Goal: Use online tool/utility

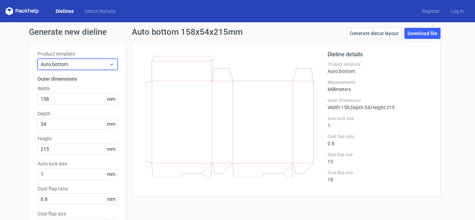
click at [102, 64] on span "Auto bottom" at bounding box center [75, 64] width 69 height 7
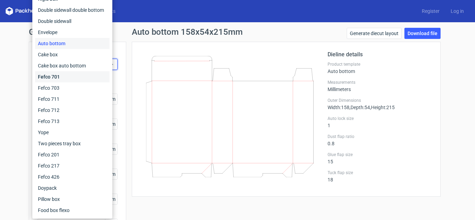
click at [73, 77] on div "Fefco 701" at bounding box center [72, 76] width 74 height 11
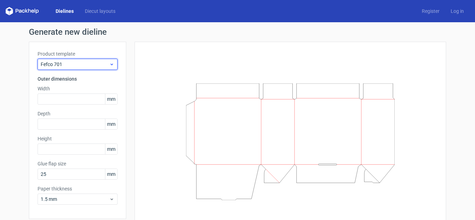
click at [85, 63] on span "Fefco 701" at bounding box center [75, 64] width 69 height 7
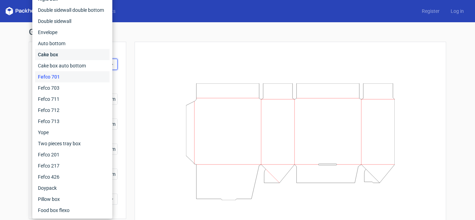
click at [70, 54] on div "Cake box" at bounding box center [72, 54] width 74 height 11
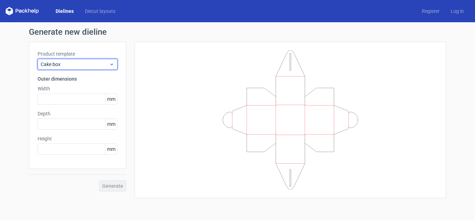
click at [87, 65] on span "Cake box" at bounding box center [75, 64] width 69 height 7
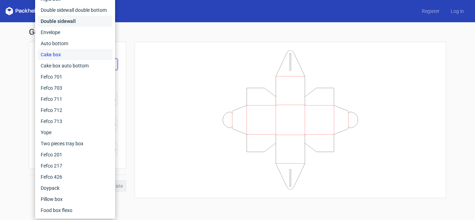
click at [78, 22] on div "Double sidewall" at bounding box center [75, 21] width 74 height 11
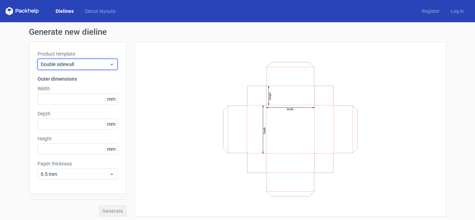
click at [96, 65] on span "Double sidewall" at bounding box center [75, 64] width 69 height 7
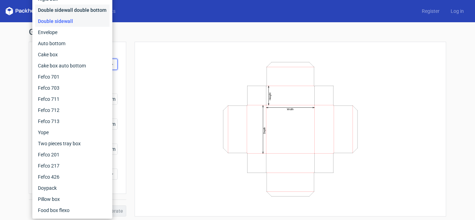
click at [81, 8] on div "Double sidewall double bottom" at bounding box center [72, 10] width 74 height 11
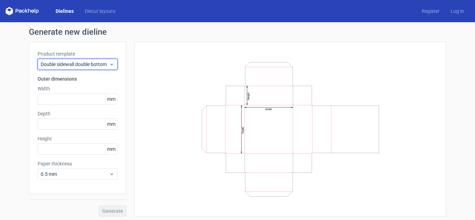
click at [95, 63] on span "Double sidewall double bottom" at bounding box center [75, 64] width 69 height 7
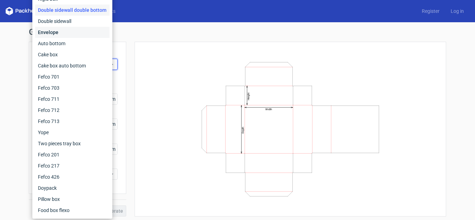
click at [66, 32] on div "Envelope" at bounding box center [72, 32] width 74 height 11
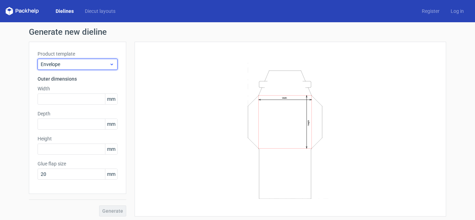
click at [94, 62] on span "Envelope" at bounding box center [75, 64] width 69 height 7
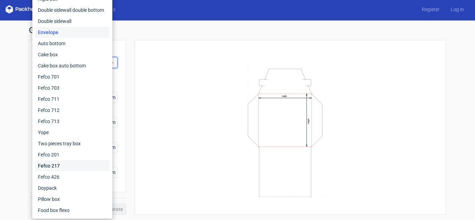
scroll to position [2, 0]
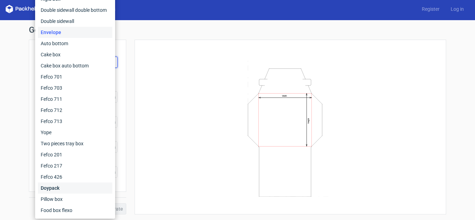
click at [63, 187] on div "Doypack" at bounding box center [75, 188] width 74 height 11
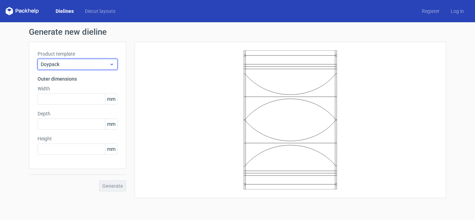
click at [88, 64] on span "Doypack" at bounding box center [75, 64] width 69 height 7
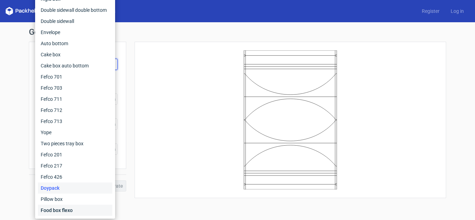
click at [67, 207] on div "Food box flexo" at bounding box center [75, 210] width 74 height 11
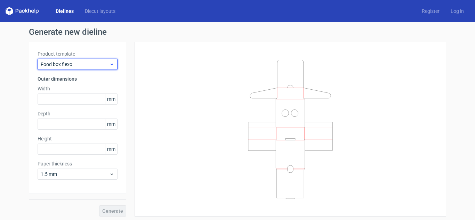
click at [86, 64] on span "Food box flexo" at bounding box center [75, 64] width 69 height 7
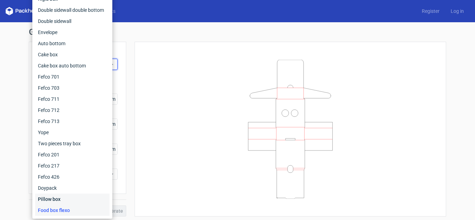
click at [63, 197] on div "Pillow box" at bounding box center [72, 199] width 74 height 11
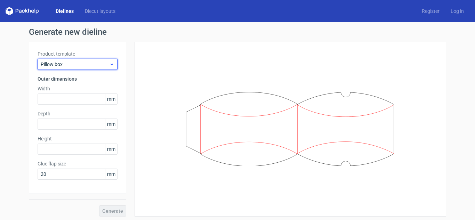
click at [72, 62] on span "Pillow box" at bounding box center [75, 64] width 69 height 7
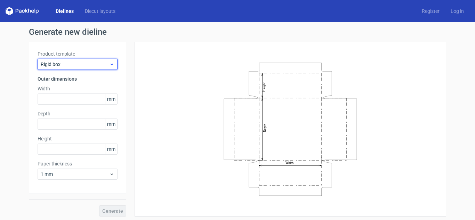
click at [85, 63] on span "Rigid box" at bounding box center [75, 64] width 69 height 7
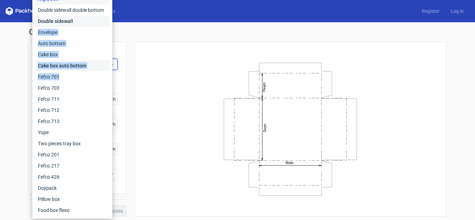
drag, startPoint x: 72, startPoint y: 24, endPoint x: 79, endPoint y: 69, distance: 45.8
click at [79, 71] on div "Fefco 427 Reverse tuck end Tuck top snap lock bottom Sleeve Rigid box Double si…" at bounding box center [72, 82] width 74 height 267
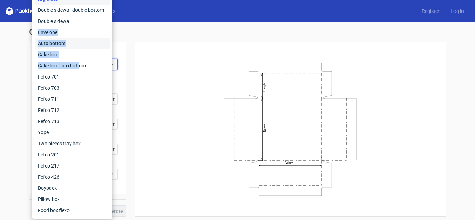
click at [59, 43] on div "Auto bottom" at bounding box center [72, 43] width 74 height 11
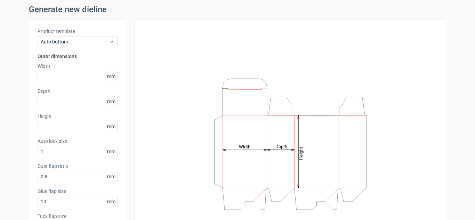
scroll to position [35, 0]
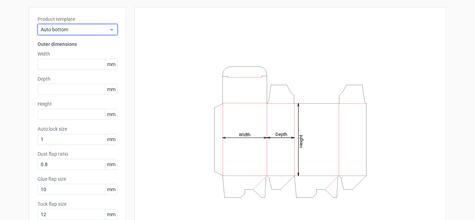
click at [67, 29] on span "Auto bottom" at bounding box center [75, 29] width 69 height 7
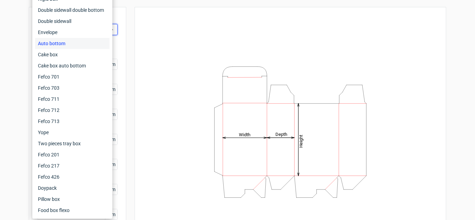
click at [150, 114] on div "Height Depth Width" at bounding box center [290, 132] width 294 height 233
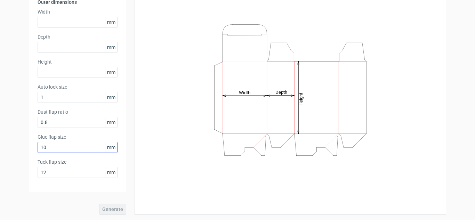
scroll to position [77, 0]
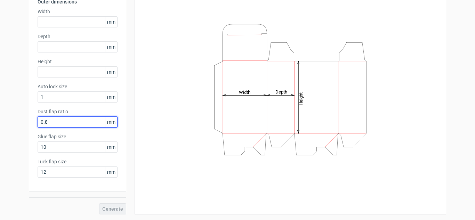
drag, startPoint x: 58, startPoint y: 121, endPoint x: 31, endPoint y: 121, distance: 26.8
click at [31, 121] on div "Product template Auto bottom Outer dimensions Width mm Depth mm Height mm Auto …" at bounding box center [77, 78] width 97 height 227
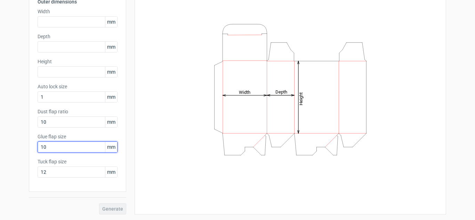
click at [55, 147] on input "10" at bounding box center [78, 147] width 80 height 11
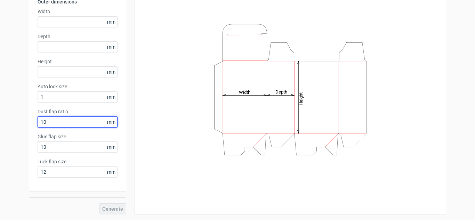
drag, startPoint x: 50, startPoint y: 120, endPoint x: 35, endPoint y: 126, distance: 16.1
click at [38, 126] on input "10" at bounding box center [78, 121] width 80 height 11
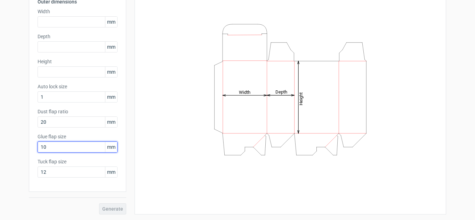
click at [60, 150] on input "10" at bounding box center [78, 147] width 80 height 11
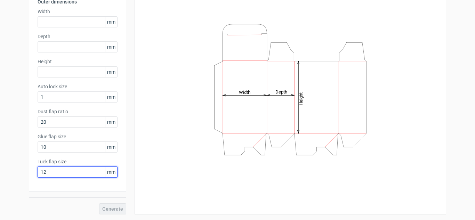
click at [63, 170] on input "12" at bounding box center [78, 172] width 80 height 11
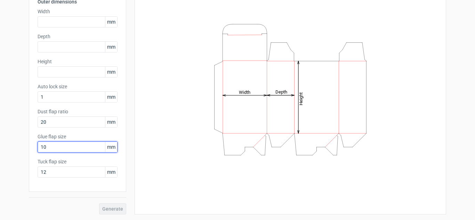
drag, startPoint x: 53, startPoint y: 145, endPoint x: 36, endPoint y: 151, distance: 18.5
click at [38, 151] on input "10" at bounding box center [78, 147] width 80 height 11
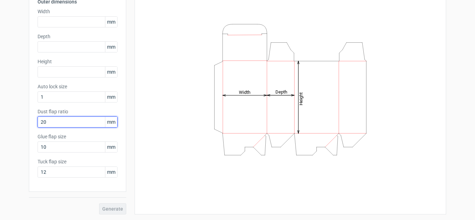
drag, startPoint x: 49, startPoint y: 120, endPoint x: 35, endPoint y: 123, distance: 14.3
click at [38, 123] on input "20" at bounding box center [78, 121] width 80 height 11
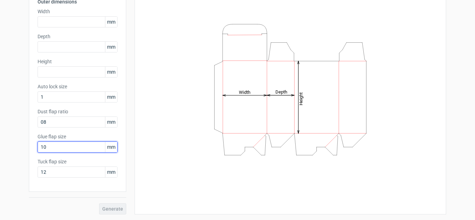
click at [51, 147] on input "10" at bounding box center [78, 147] width 80 height 11
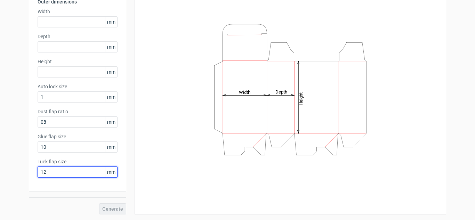
click at [55, 171] on input "12" at bounding box center [78, 172] width 80 height 11
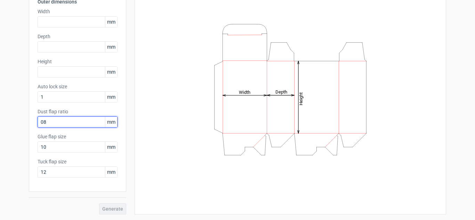
drag, startPoint x: 47, startPoint y: 122, endPoint x: 33, endPoint y: 125, distance: 14.2
click at [33, 125] on div "Product template Auto bottom Outer dimensions Width mm Depth mm Height mm Auto …" at bounding box center [77, 78] width 97 height 227
type input "0"
type input "8"
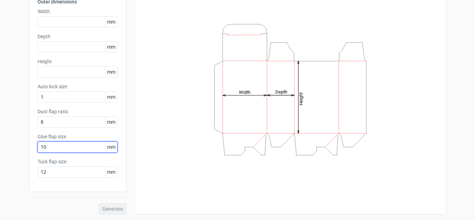
click at [54, 150] on input "10" at bounding box center [78, 147] width 80 height 11
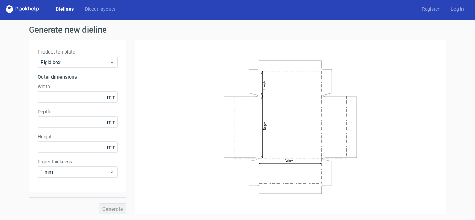
scroll to position [2, 0]
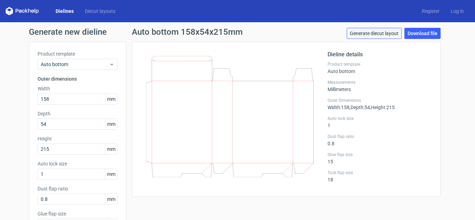
click at [369, 33] on link "Generate diecut layout" at bounding box center [374, 33] width 55 height 11
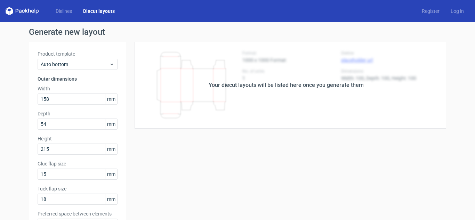
click at [279, 85] on div "Your diecut layouts will be listed here once you generate them" at bounding box center [286, 85] width 155 height 8
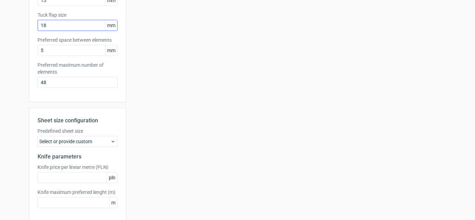
scroll to position [204, 0]
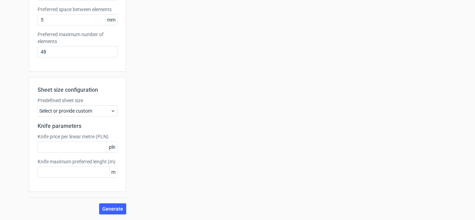
click at [90, 111] on div "Select or provide custom" at bounding box center [78, 110] width 80 height 11
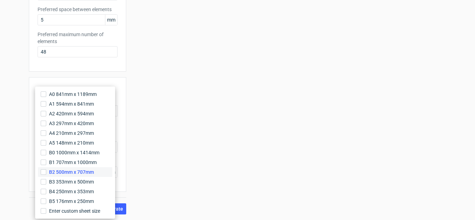
click at [63, 172] on span "B2 500mm x 707mm" at bounding box center [71, 172] width 45 height 7
click at [46, 172] on input "B2 500mm x 707mm" at bounding box center [44, 172] width 6 height 6
click at [122, 171] on div "Sheet size configuration Predefined sheet size B2_500mm_x_707mm Knife parameter…" at bounding box center [77, 134] width 97 height 115
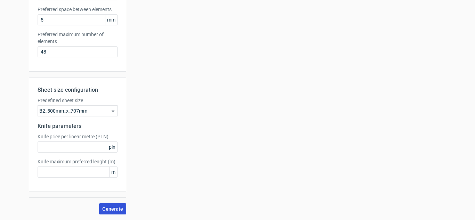
click at [103, 204] on button "Generate" at bounding box center [112, 208] width 27 height 11
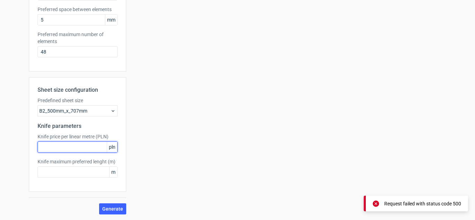
click at [82, 146] on input "text" at bounding box center [78, 147] width 80 height 11
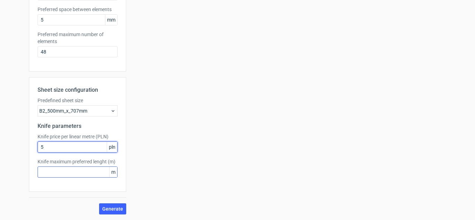
type input "5"
click at [91, 169] on input "text" at bounding box center [78, 172] width 80 height 11
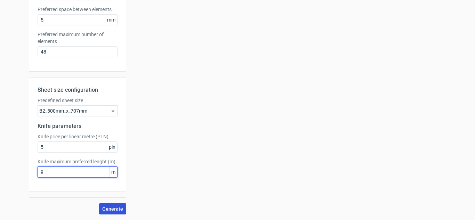
type input "9"
click at [113, 209] on span "Generate" at bounding box center [112, 209] width 21 height 5
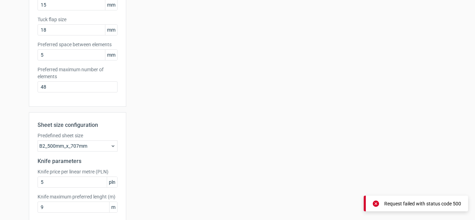
scroll to position [170, 0]
click at [83, 147] on div "B2_500mm_x_707mm" at bounding box center [78, 145] width 80 height 11
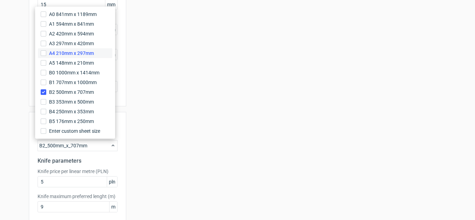
click at [58, 56] on span "A4 210mm x 297mm" at bounding box center [71, 53] width 45 height 7
click at [46, 56] on input "A4 210mm x 297mm" at bounding box center [44, 53] width 6 height 6
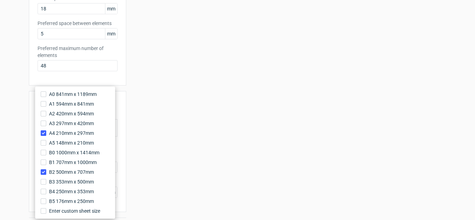
scroll to position [211, 0]
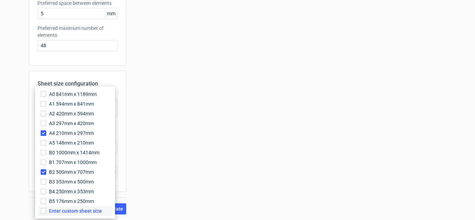
click at [93, 210] on span "Enter custom sheet size" at bounding box center [75, 211] width 53 height 7
click at [46, 210] on input "Enter custom sheet size" at bounding box center [44, 211] width 6 height 6
click at [63, 212] on span "Enter custom sheet size" at bounding box center [75, 211] width 53 height 7
click at [46, 212] on input "Enter custom sheet size" at bounding box center [44, 211] width 6 height 6
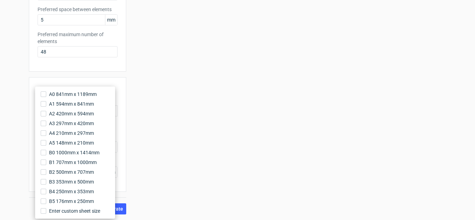
click at [63, 212] on span "Enter custom sheet size" at bounding box center [74, 211] width 51 height 7
click at [46, 212] on input "Enter custom sheet size" at bounding box center [44, 211] width 6 height 6
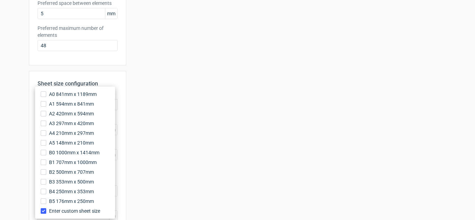
click at [148, 164] on div "Your diecut layouts will be listed here once you generate them Height Depth Wid…" at bounding box center [286, 44] width 320 height 427
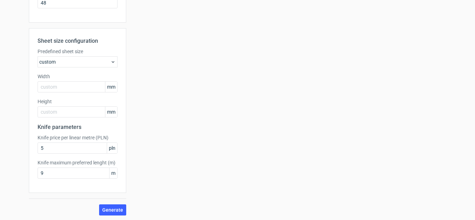
scroll to position [255, 0]
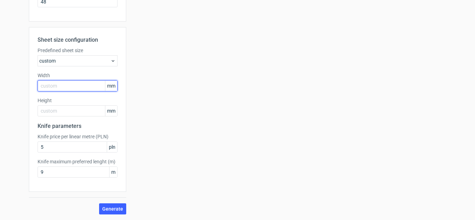
click at [71, 88] on input "text" at bounding box center [78, 85] width 80 height 11
type input "24"
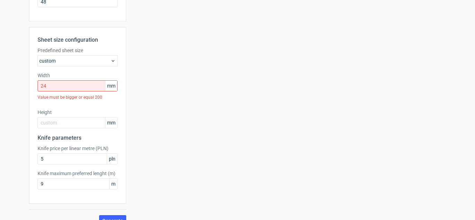
click at [76, 105] on div "Sheet size configuration Predefined sheet size custom Width 24 mm Value must be…" at bounding box center [77, 115] width 97 height 177
click at [67, 123] on input "text" at bounding box center [78, 122] width 80 height 11
type input "18"
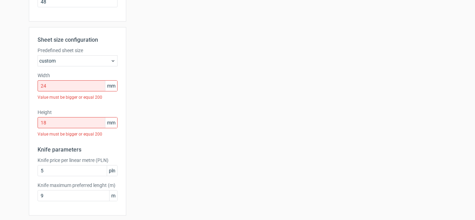
click at [111, 86] on span "mm" at bounding box center [111, 86] width 12 height 10
drag, startPoint x: 52, startPoint y: 86, endPoint x: 24, endPoint y: 90, distance: 28.8
click at [24, 90] on div "Generate new layout Product template Auto bottom Outer dimensions Width 158 mm …" at bounding box center [237, 6] width 475 height 476
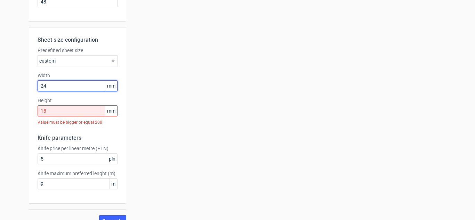
type input "2"
type input "700"
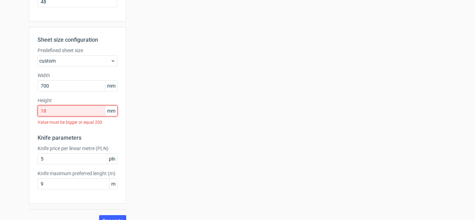
drag, startPoint x: 35, startPoint y: 112, endPoint x: 31, endPoint y: 112, distance: 4.5
click at [31, 112] on div "Sheet size configuration Predefined sheet size custom Width 700 mm Height 18 mm…" at bounding box center [77, 115] width 97 height 177
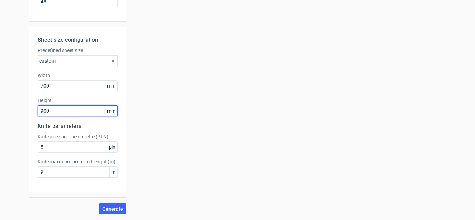
type input "900"
drag, startPoint x: 161, startPoint y: 130, endPoint x: 148, endPoint y: 137, distance: 15.4
click at [162, 130] on div "Your diecut layouts will be listed here once you generate them Height Depth Wid…" at bounding box center [286, 0] width 320 height 427
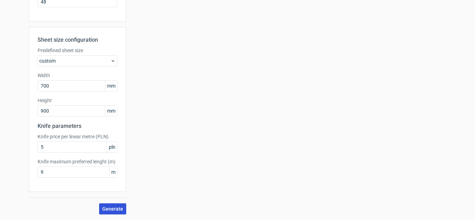
click at [113, 208] on span "Generate" at bounding box center [112, 209] width 21 height 5
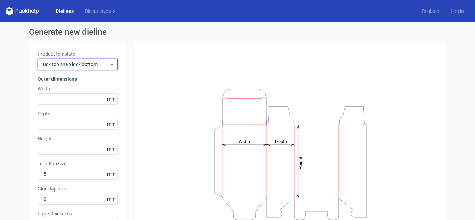
click at [103, 66] on span "Tuck top snap lock bottom" at bounding box center [75, 64] width 69 height 7
